Goal: Information Seeking & Learning: Learn about a topic

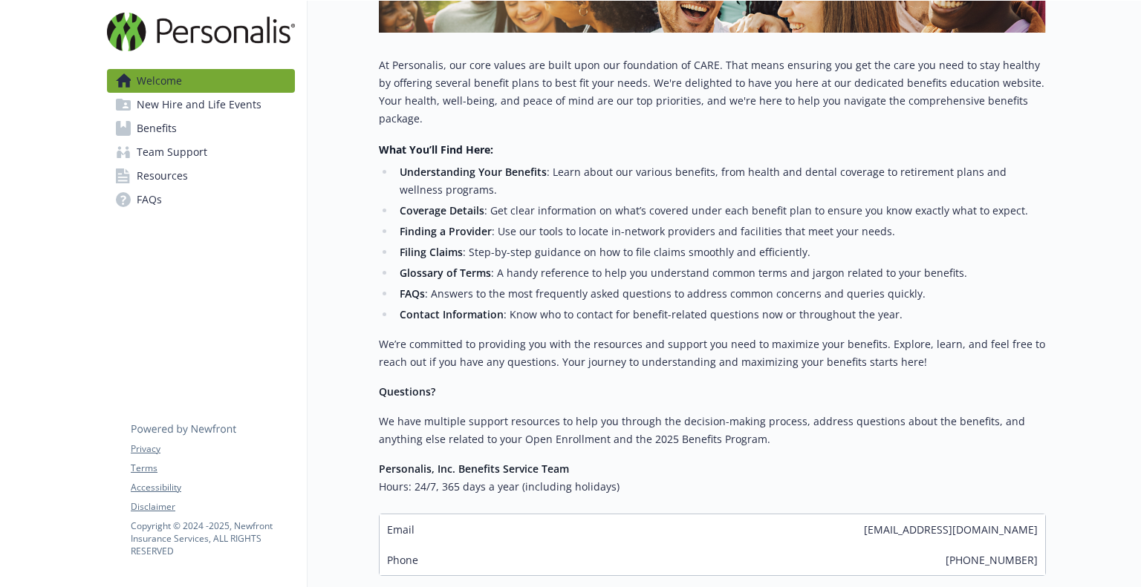
scroll to position [423, 0]
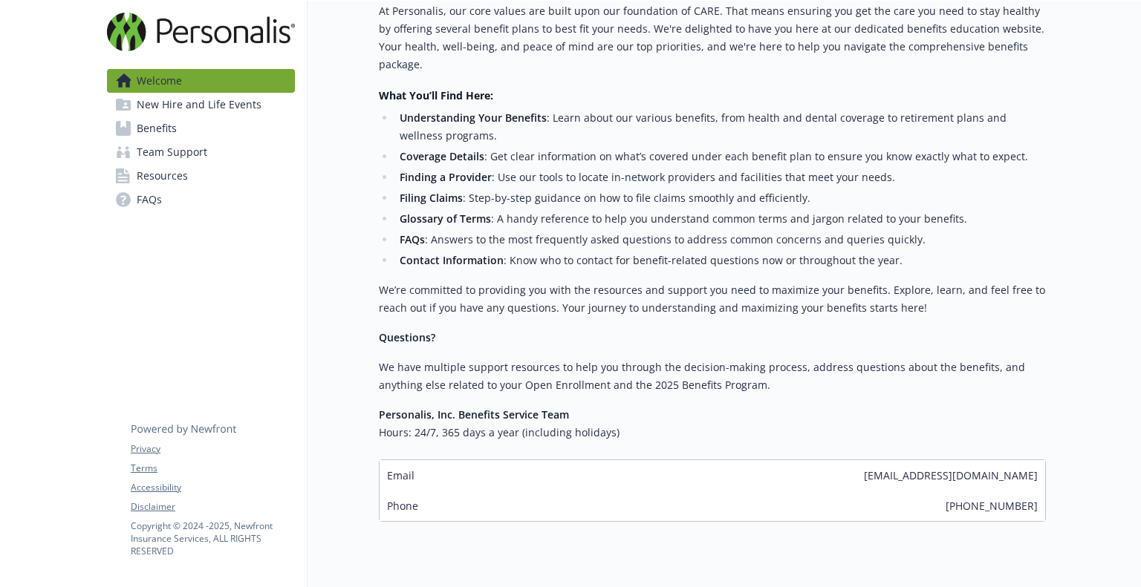
click at [244, 106] on span "New Hire and Life Events" at bounding box center [199, 105] width 125 height 24
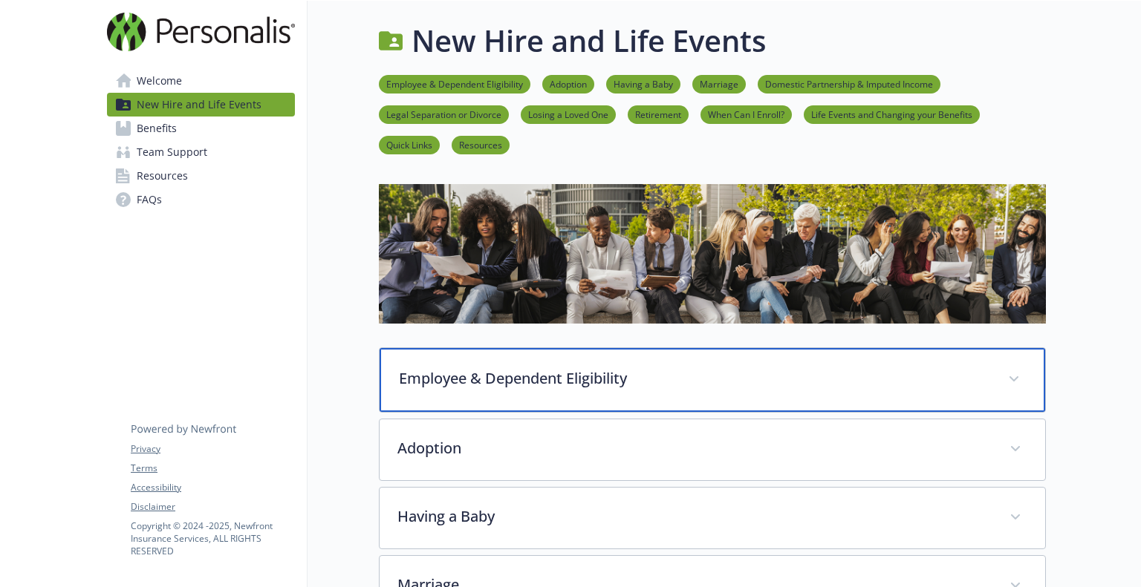
click at [538, 370] on p "Employee & Dependent Eligibility" at bounding box center [694, 379] width 591 height 22
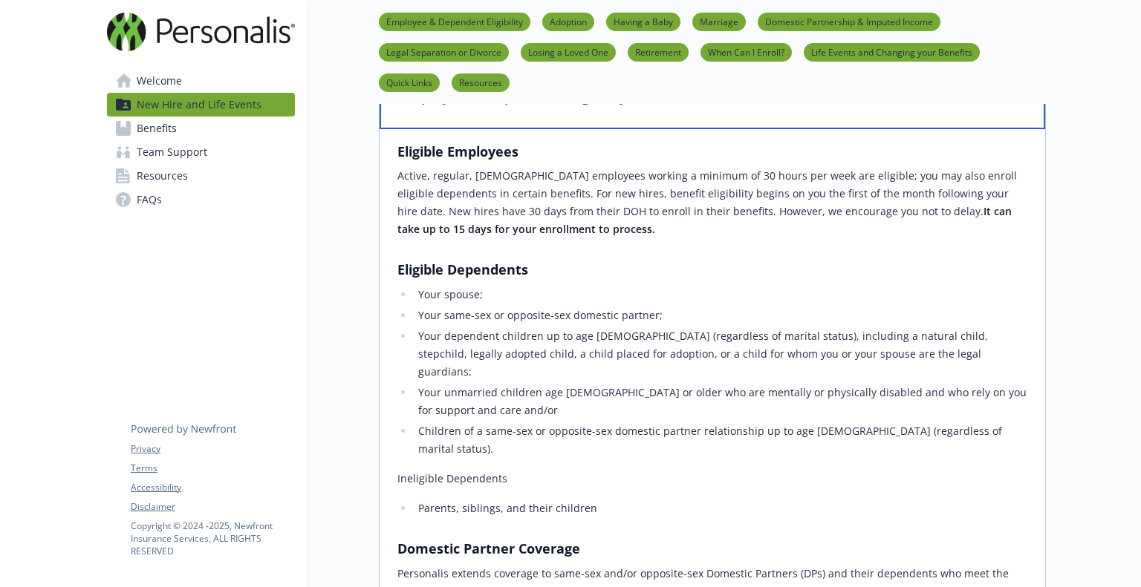
scroll to position [282, 0]
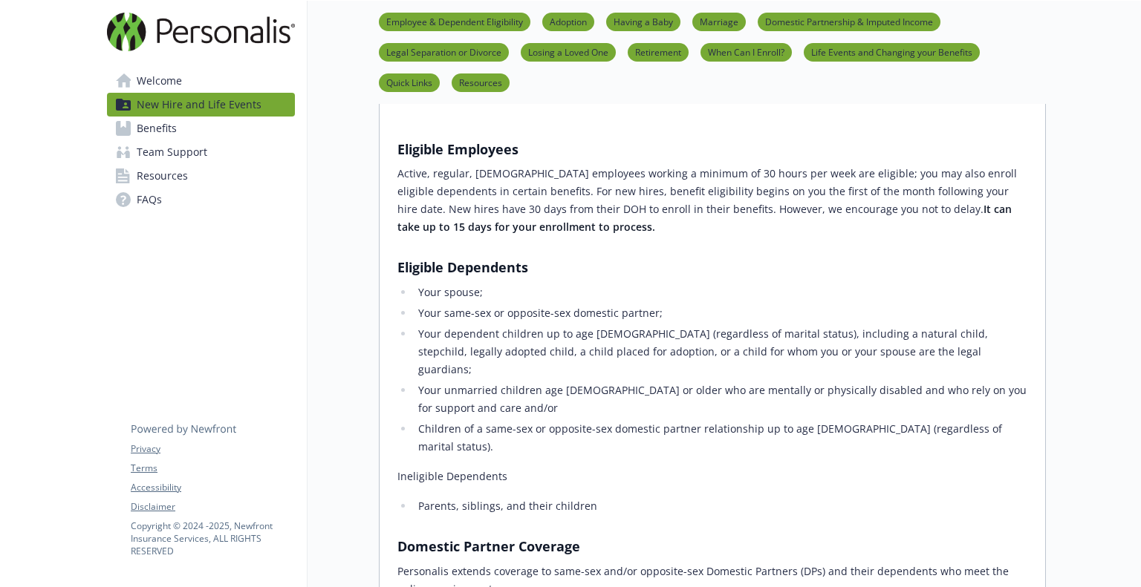
click at [194, 133] on link "Benefits" at bounding box center [201, 129] width 188 height 24
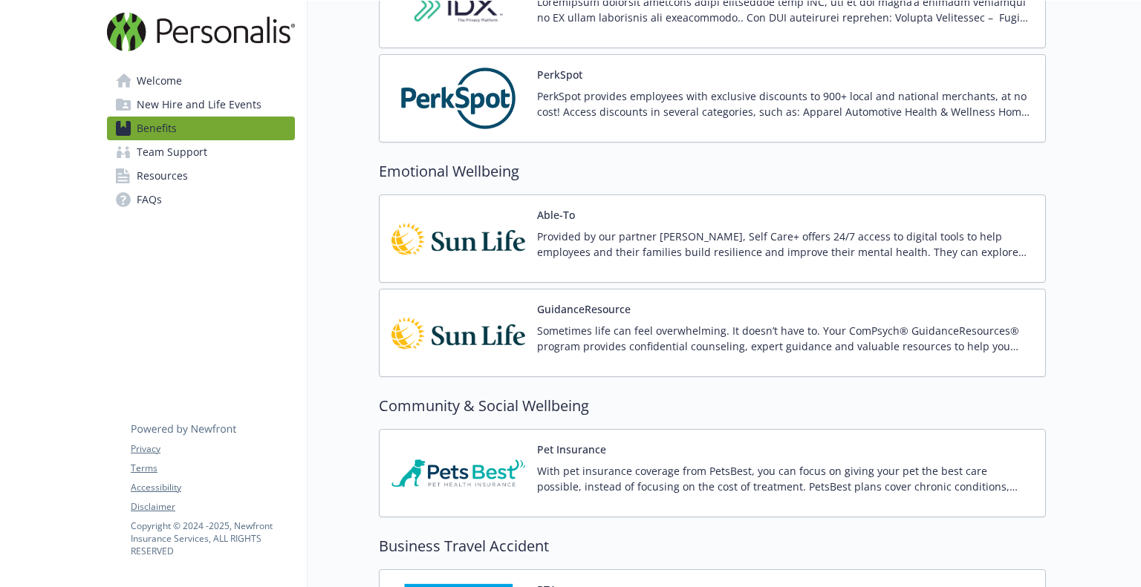
scroll to position [2500, 0]
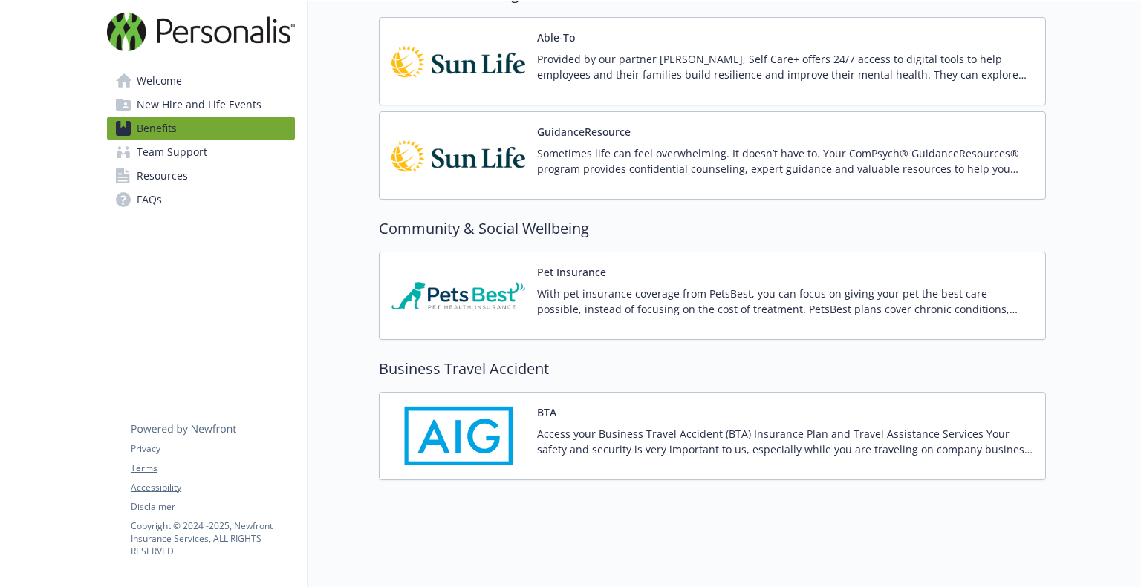
click at [208, 152] on link "Team Support" at bounding box center [201, 152] width 188 height 24
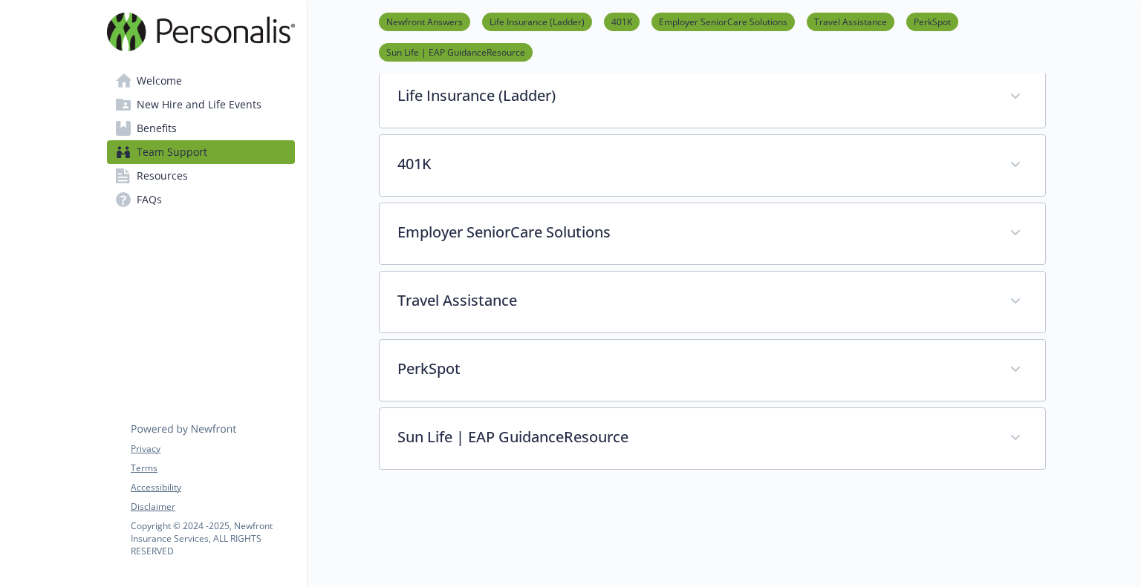
scroll to position [318, 0]
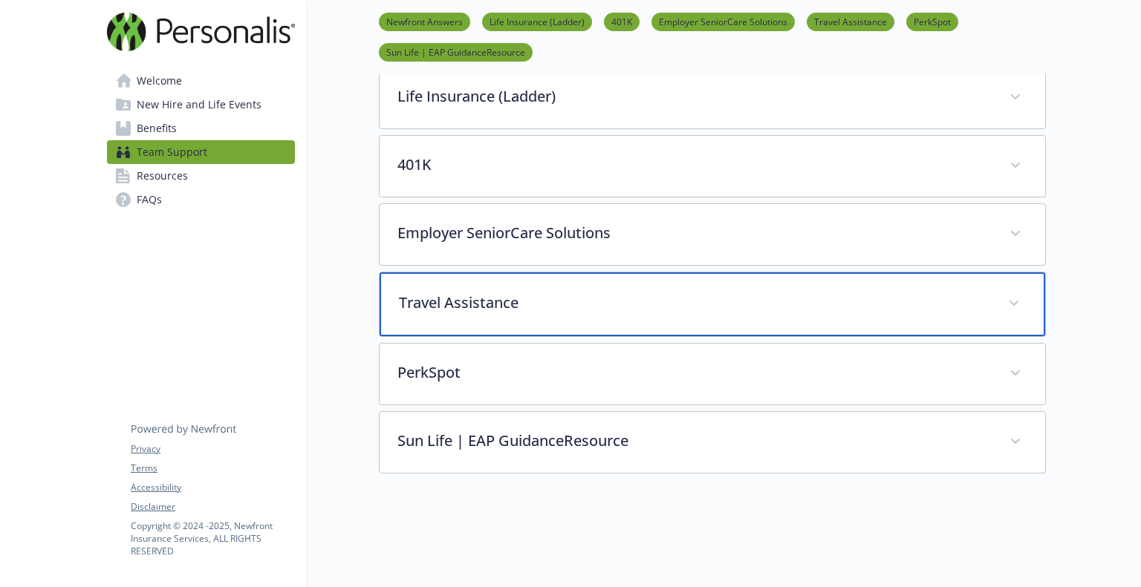
click at [538, 302] on p "Travel Assistance" at bounding box center [694, 303] width 591 height 22
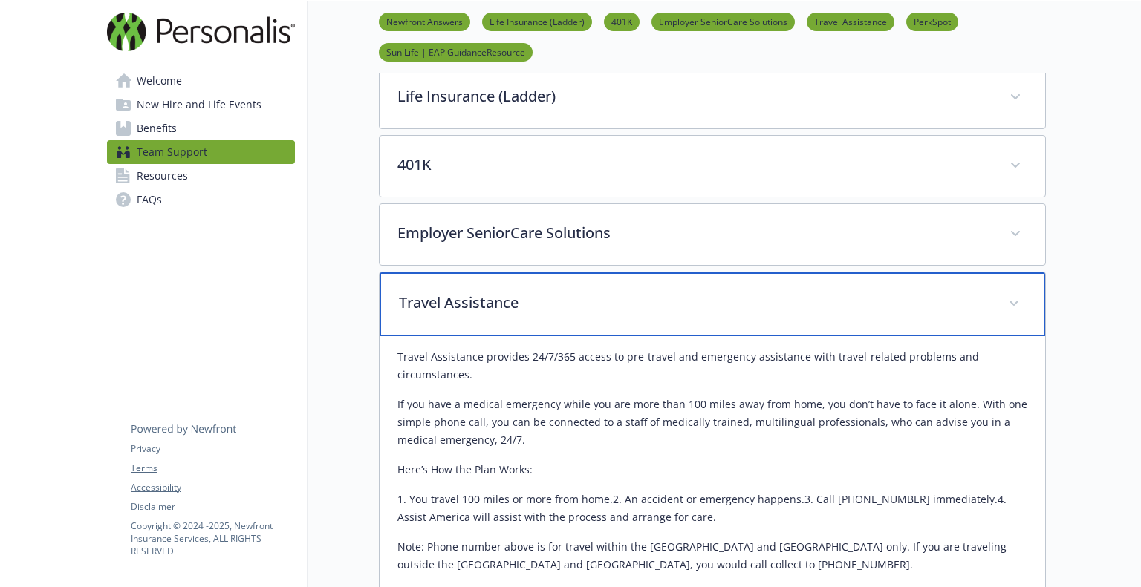
click at [558, 308] on p "Travel Assistance" at bounding box center [694, 303] width 591 height 22
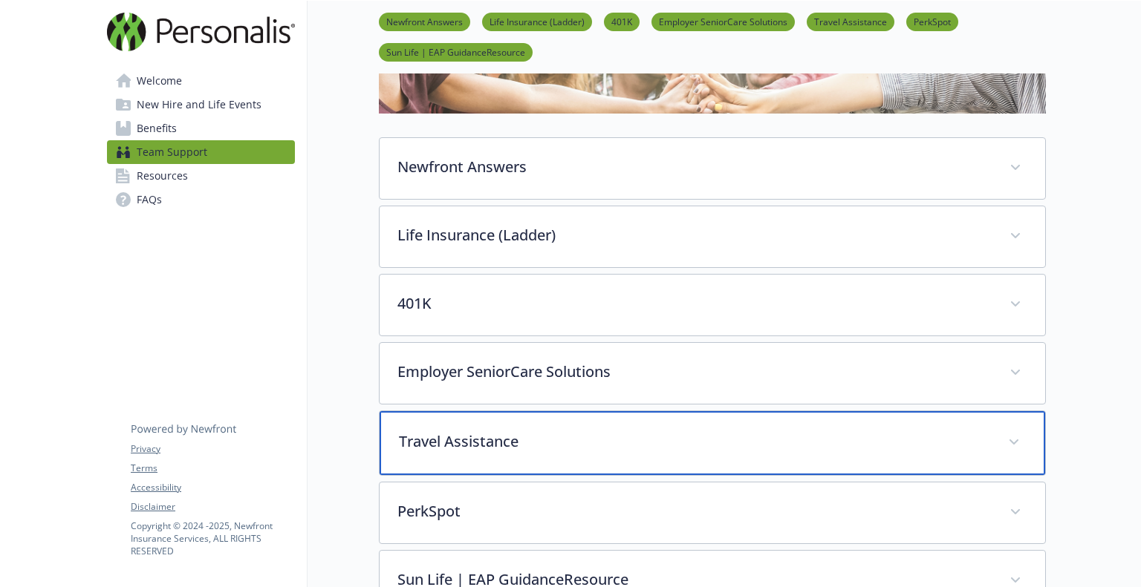
scroll to position [157, 0]
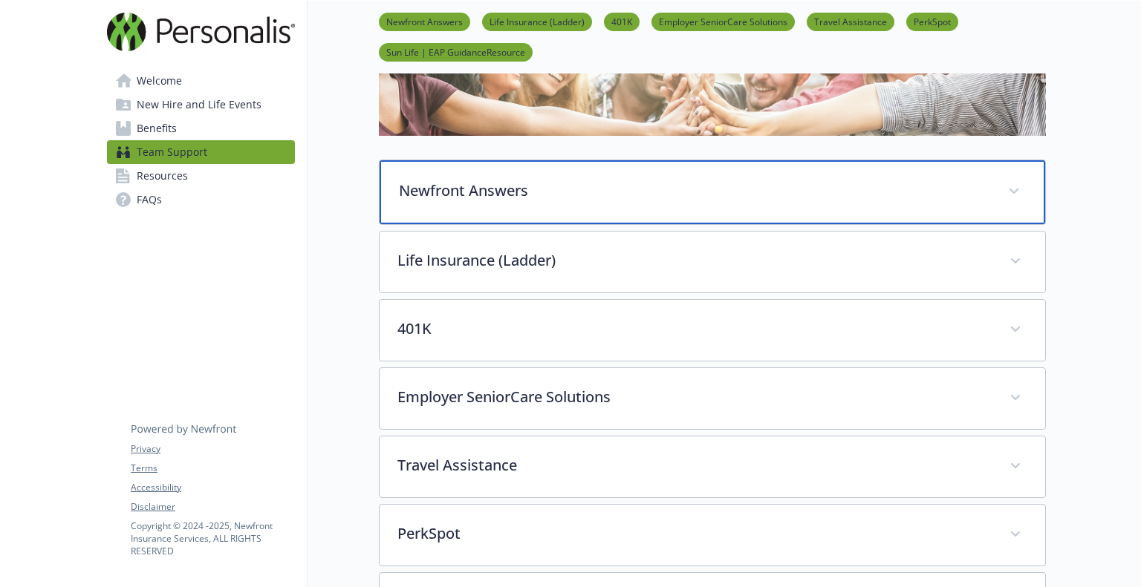
click at [540, 193] on p "Newfront Answers" at bounding box center [694, 191] width 591 height 22
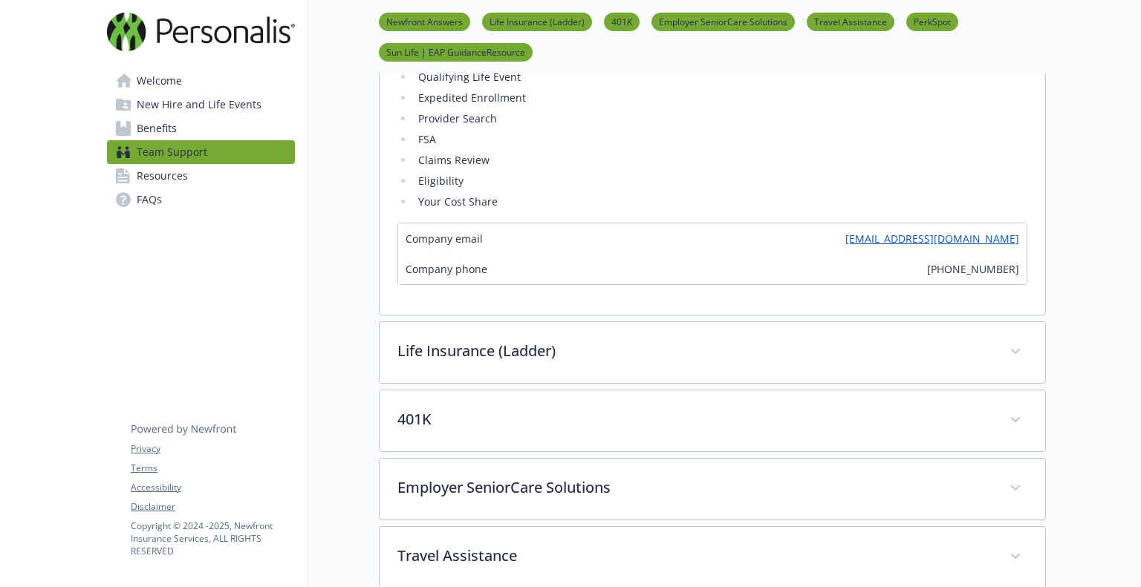
scroll to position [783, 0]
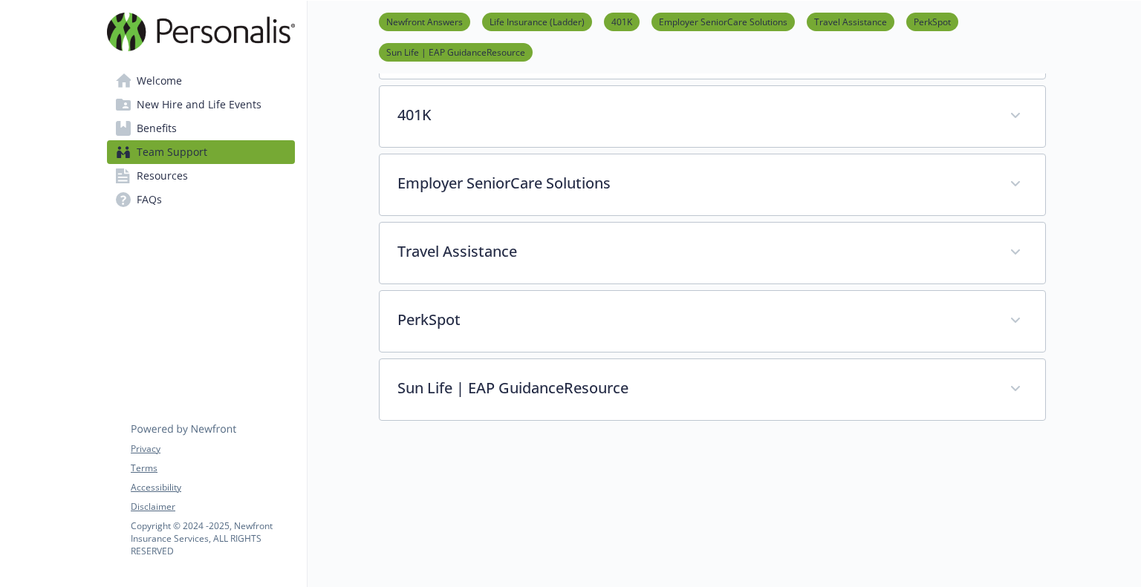
click at [196, 173] on link "Resources" at bounding box center [201, 176] width 188 height 24
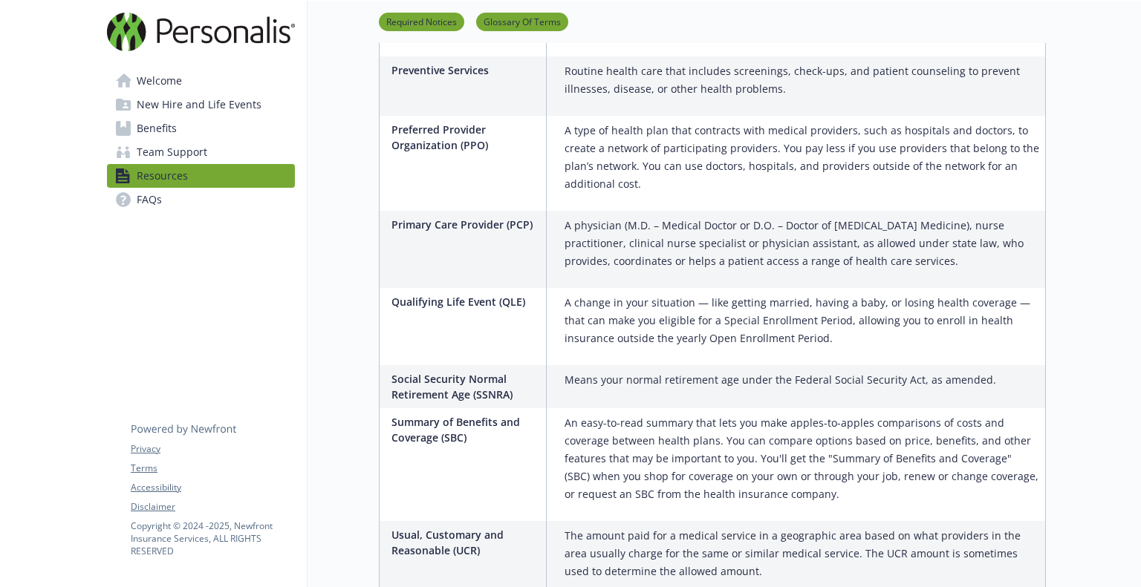
scroll to position [3193, 0]
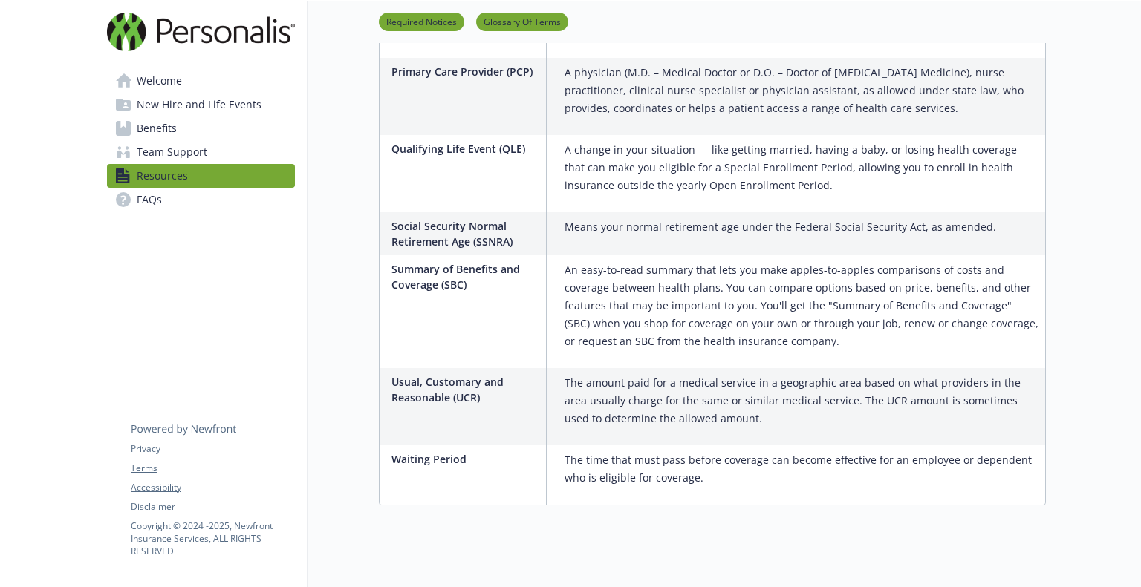
click at [181, 76] on link "Welcome" at bounding box center [201, 81] width 188 height 24
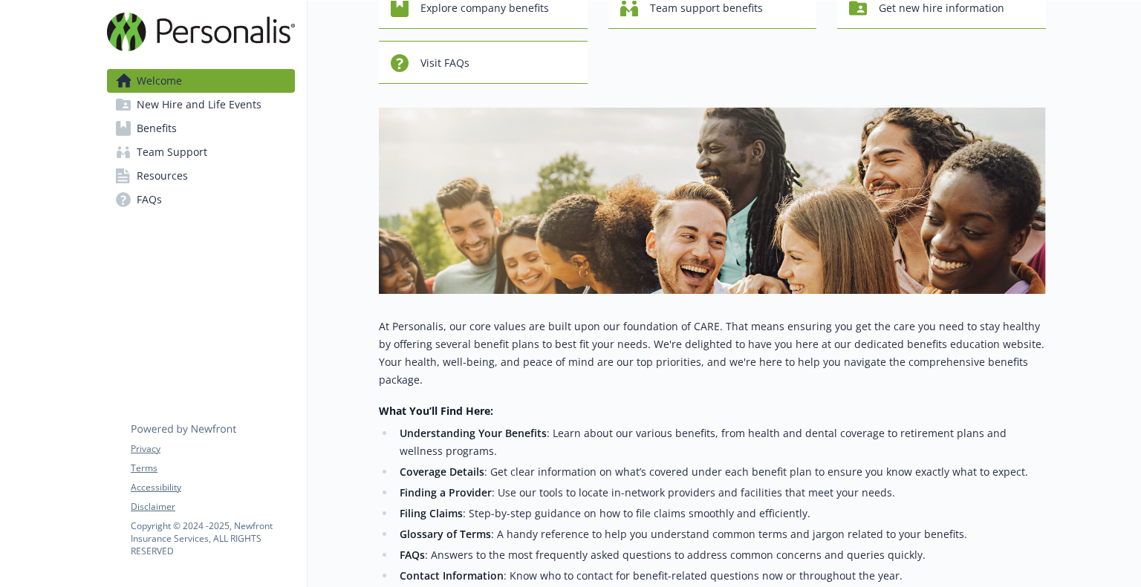
scroll to position [22, 0]
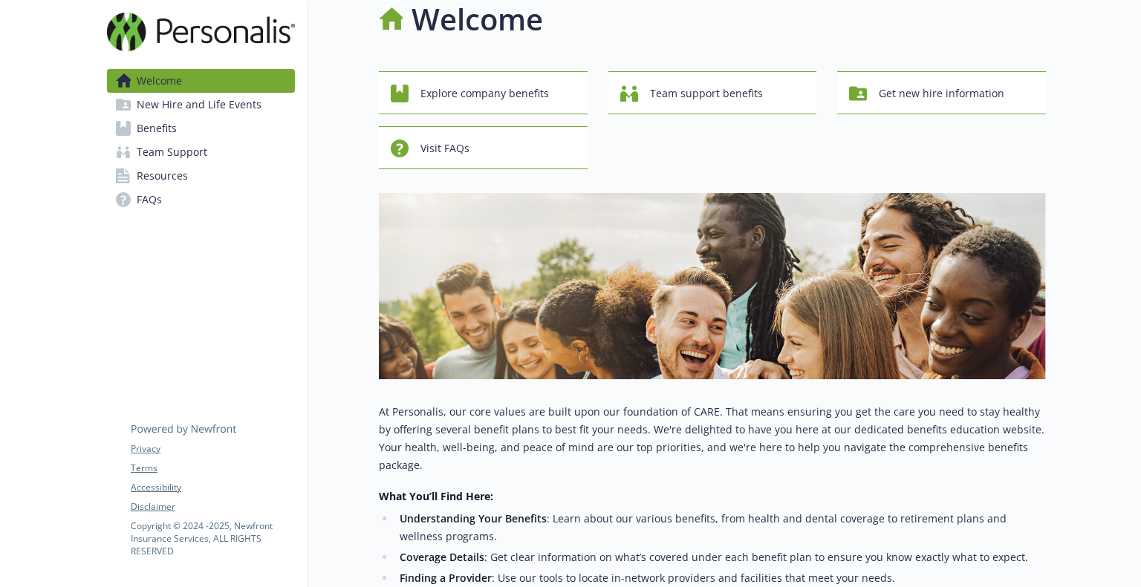
click at [212, 103] on span "New Hire and Life Events" at bounding box center [199, 105] width 125 height 24
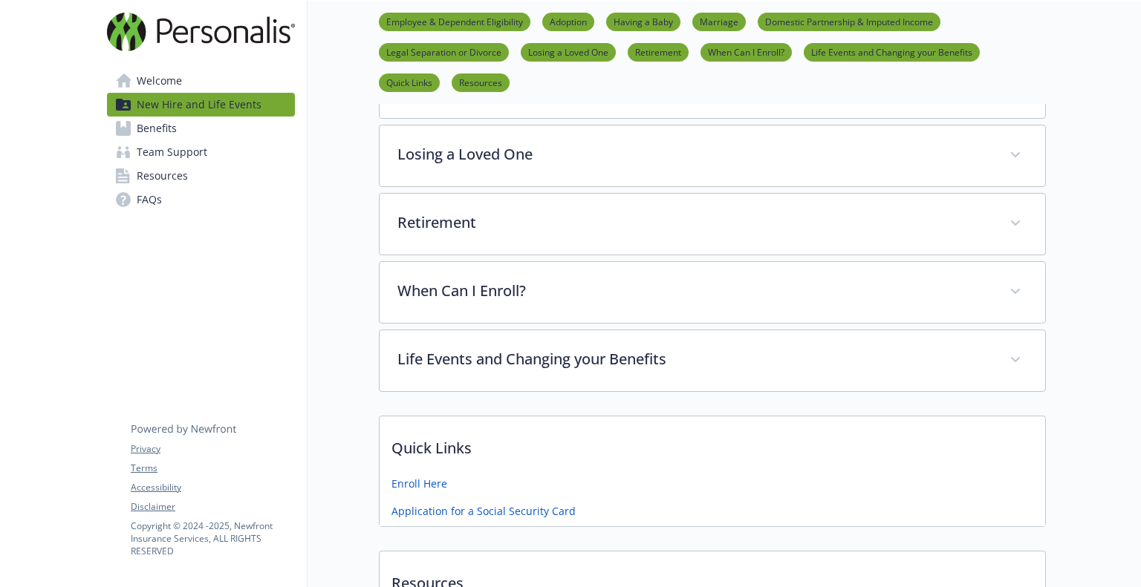
scroll to position [636, 0]
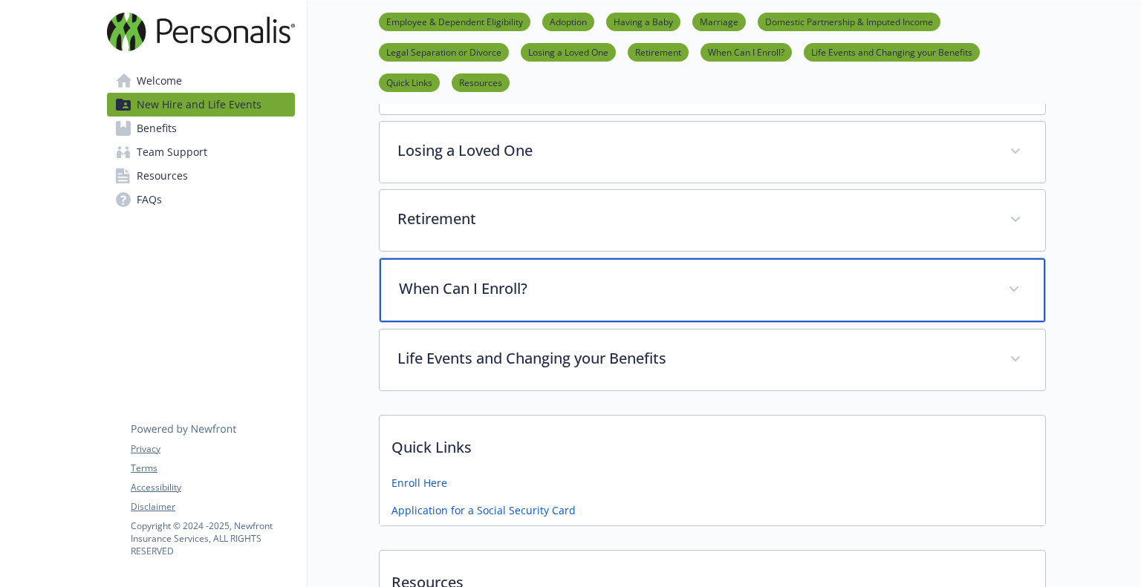
click at [533, 278] on p "When Can I Enroll?" at bounding box center [694, 289] width 591 height 22
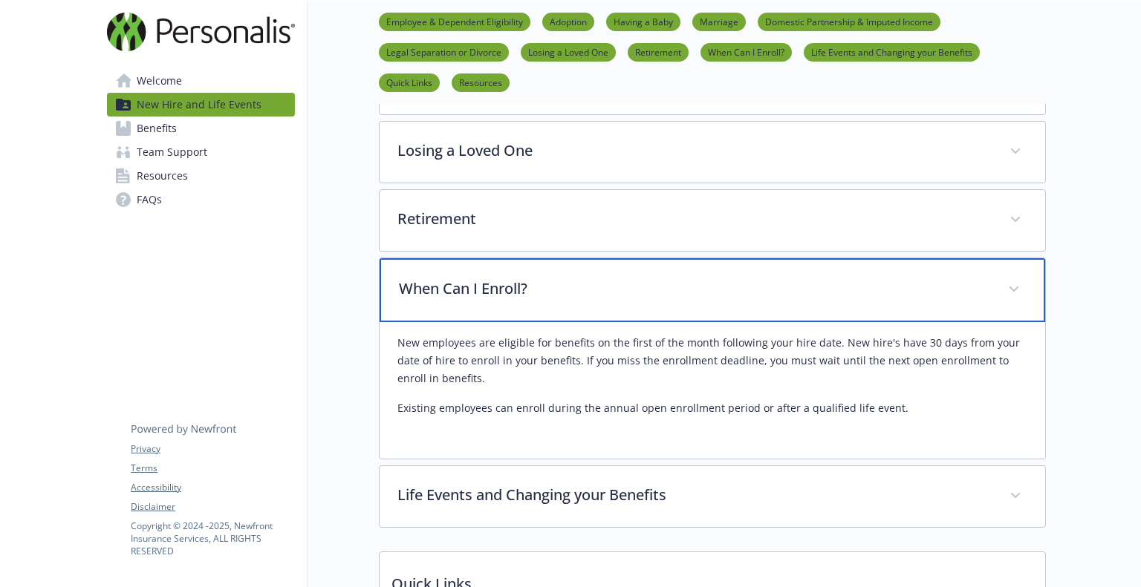
click at [593, 290] on p "When Can I Enroll?" at bounding box center [694, 289] width 591 height 22
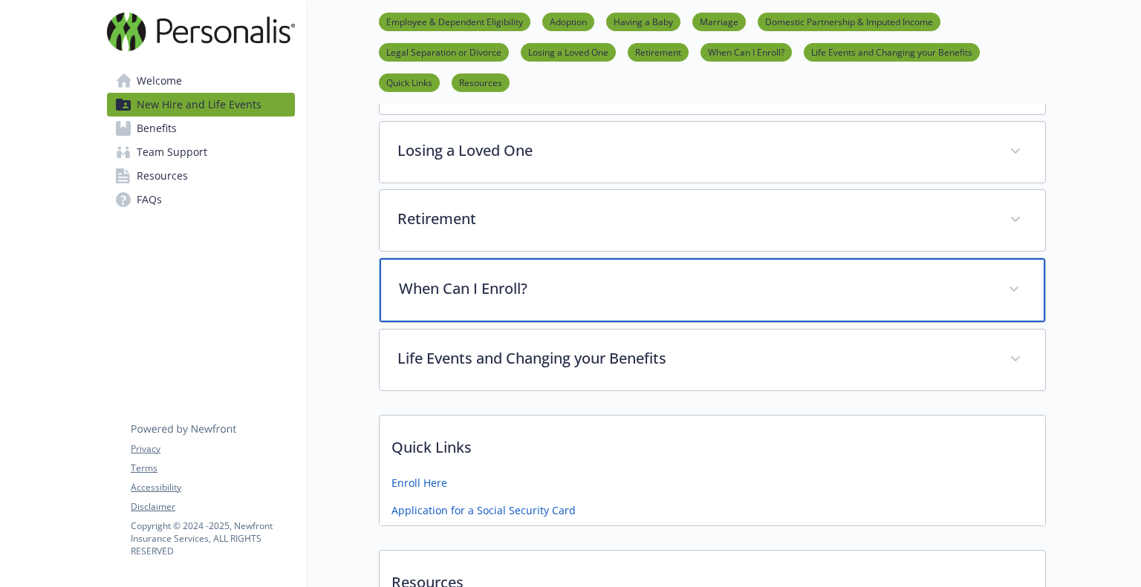
scroll to position [835, 0]
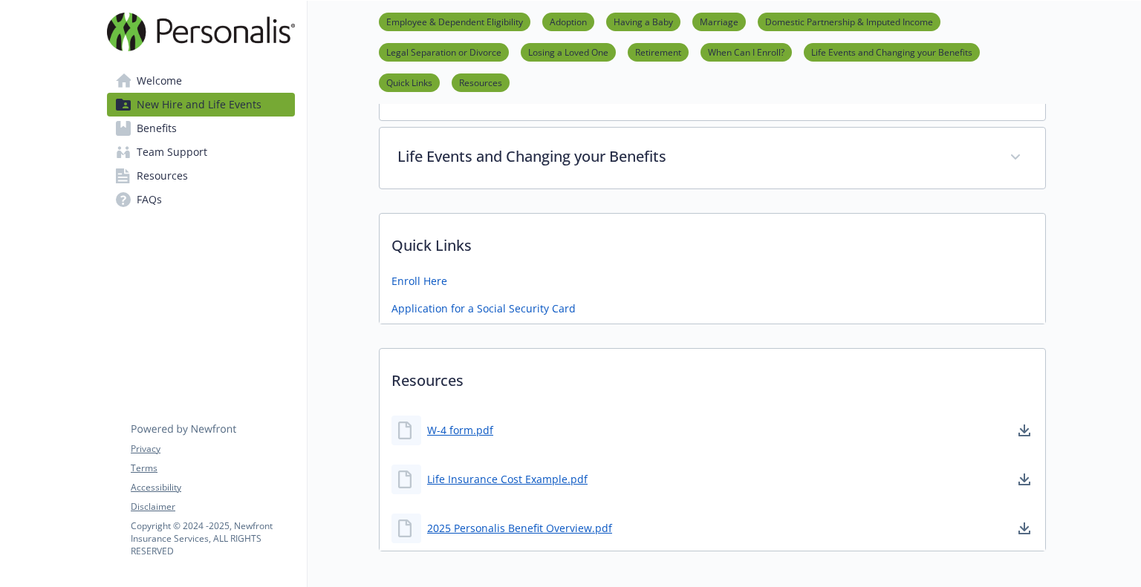
click at [203, 137] on link "Benefits" at bounding box center [201, 129] width 188 height 24
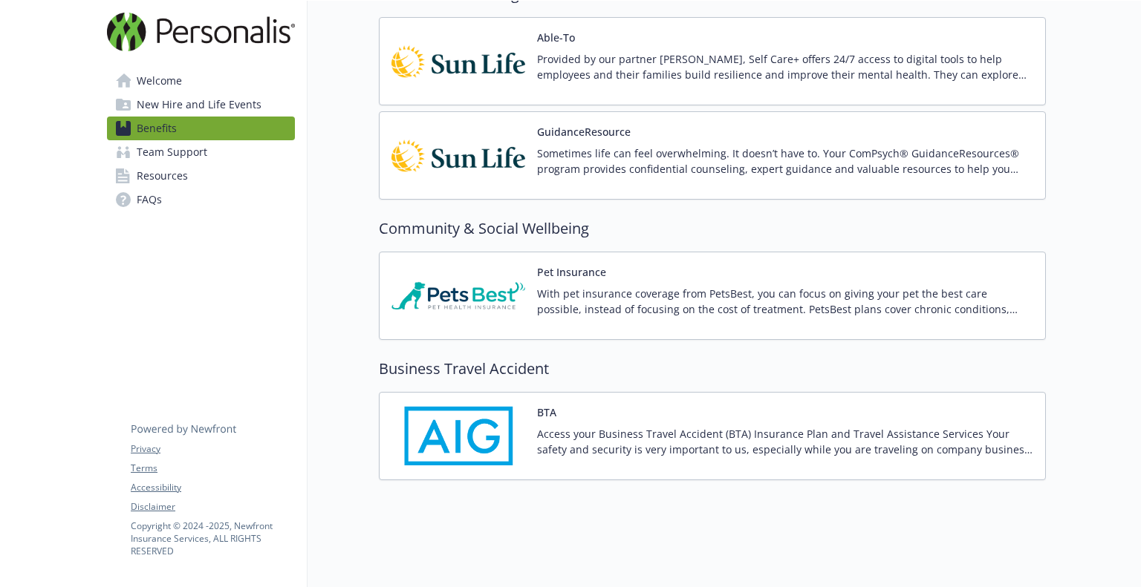
scroll to position [2499, 0]
click at [199, 146] on span "Team Support" at bounding box center [172, 152] width 71 height 24
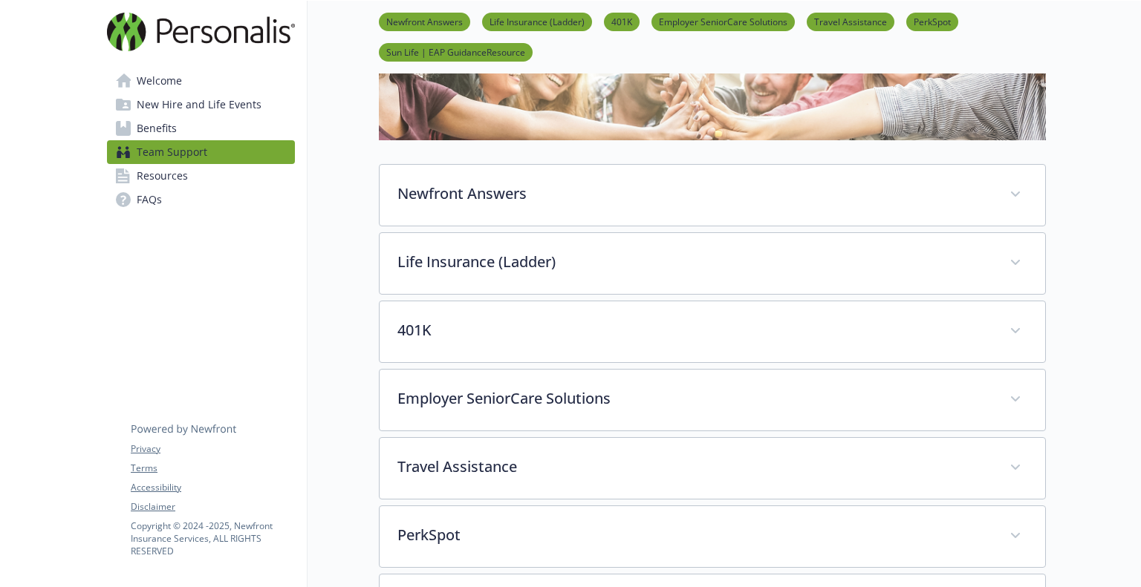
scroll to position [153, 0]
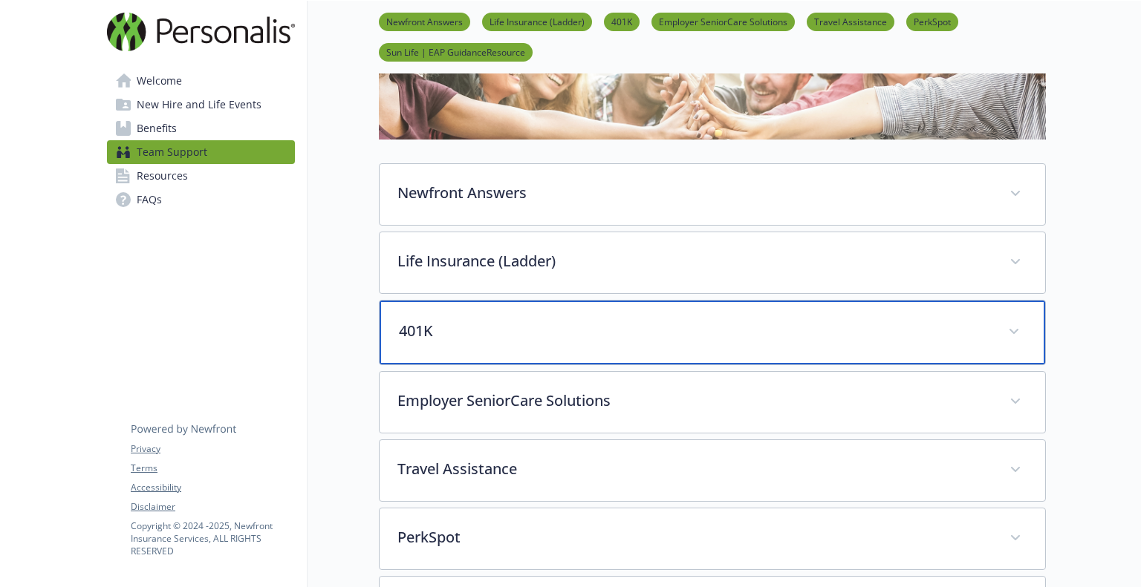
click at [585, 333] on p "401K" at bounding box center [694, 331] width 591 height 22
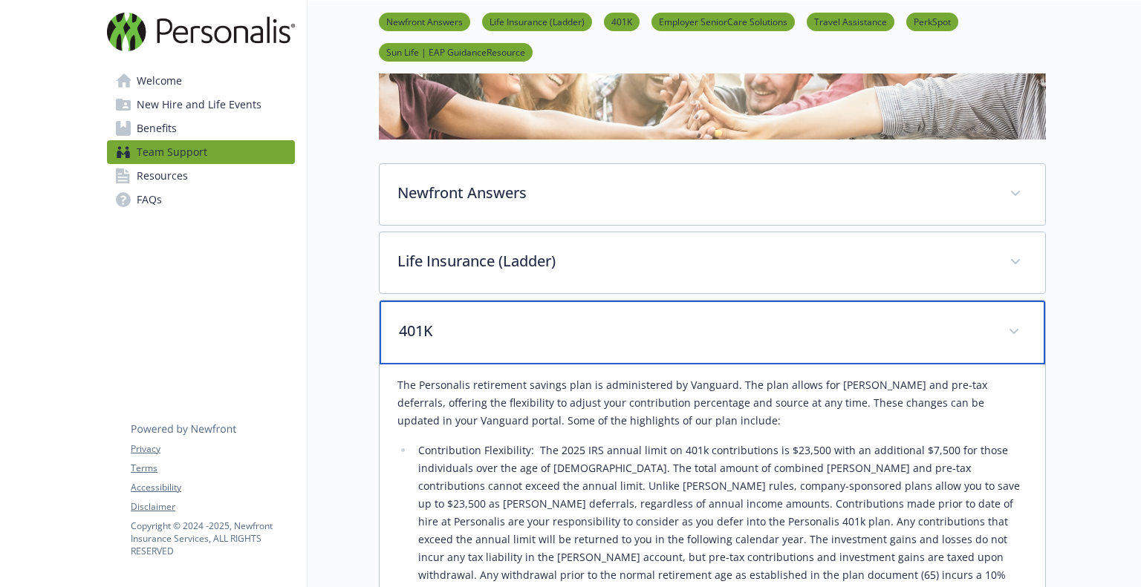
click at [585, 333] on p "401K" at bounding box center [694, 331] width 591 height 22
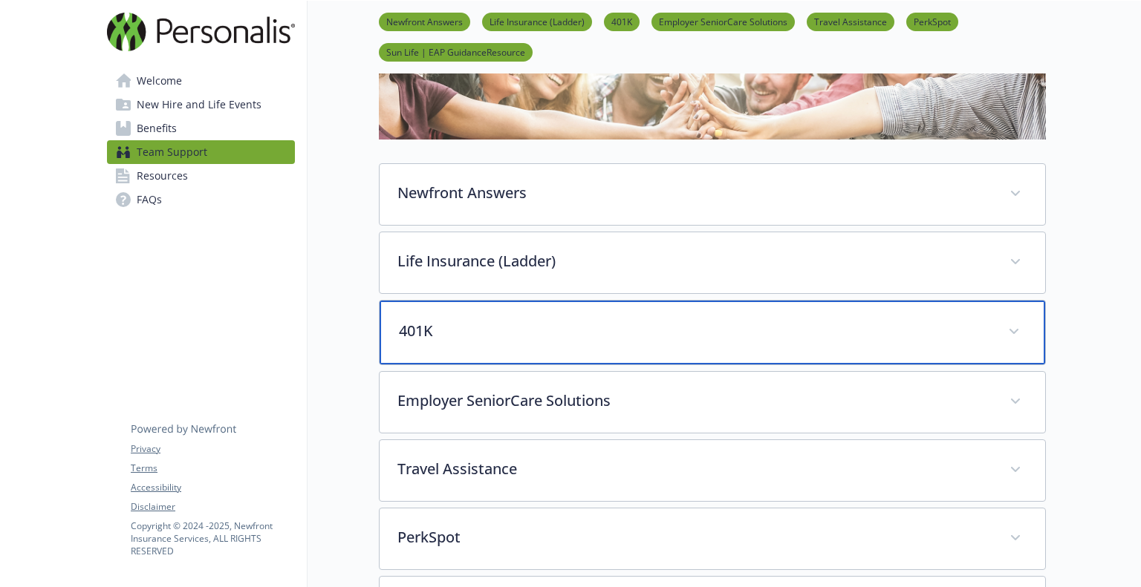
scroll to position [368, 0]
